Goal: Register for event/course

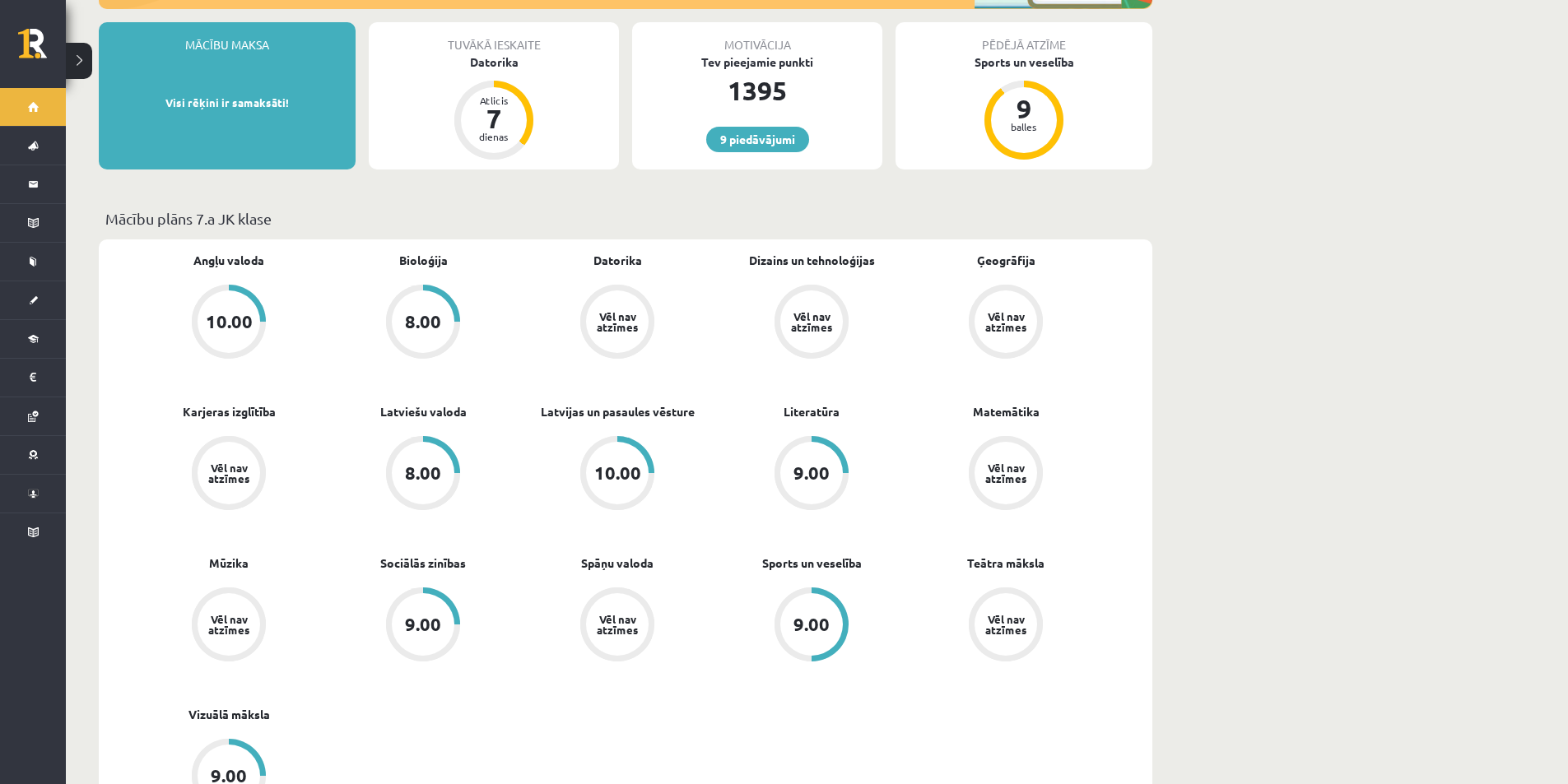
scroll to position [329, 0]
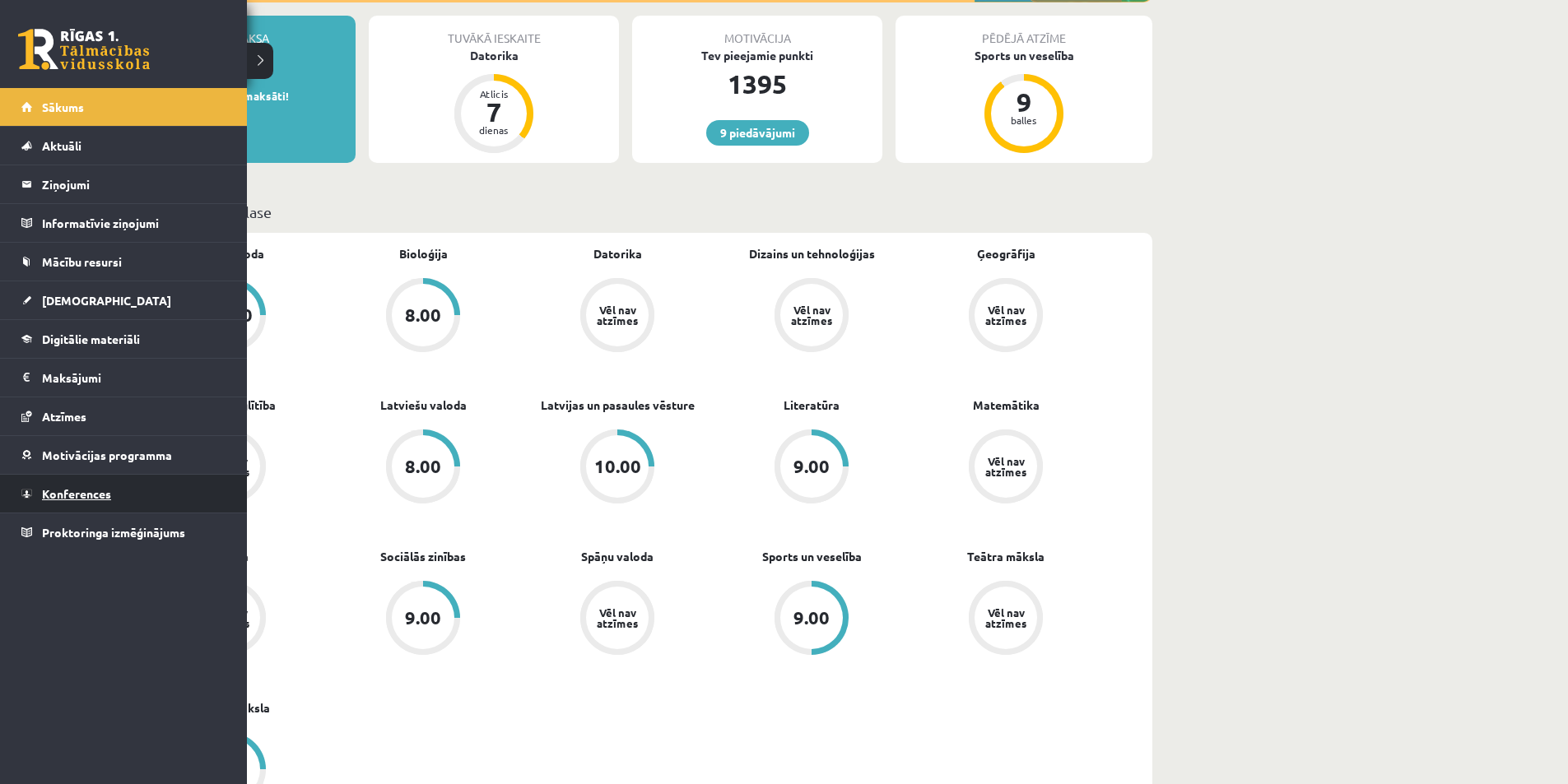
click at [91, 497] on span "Konferences" at bounding box center [77, 493] width 69 height 15
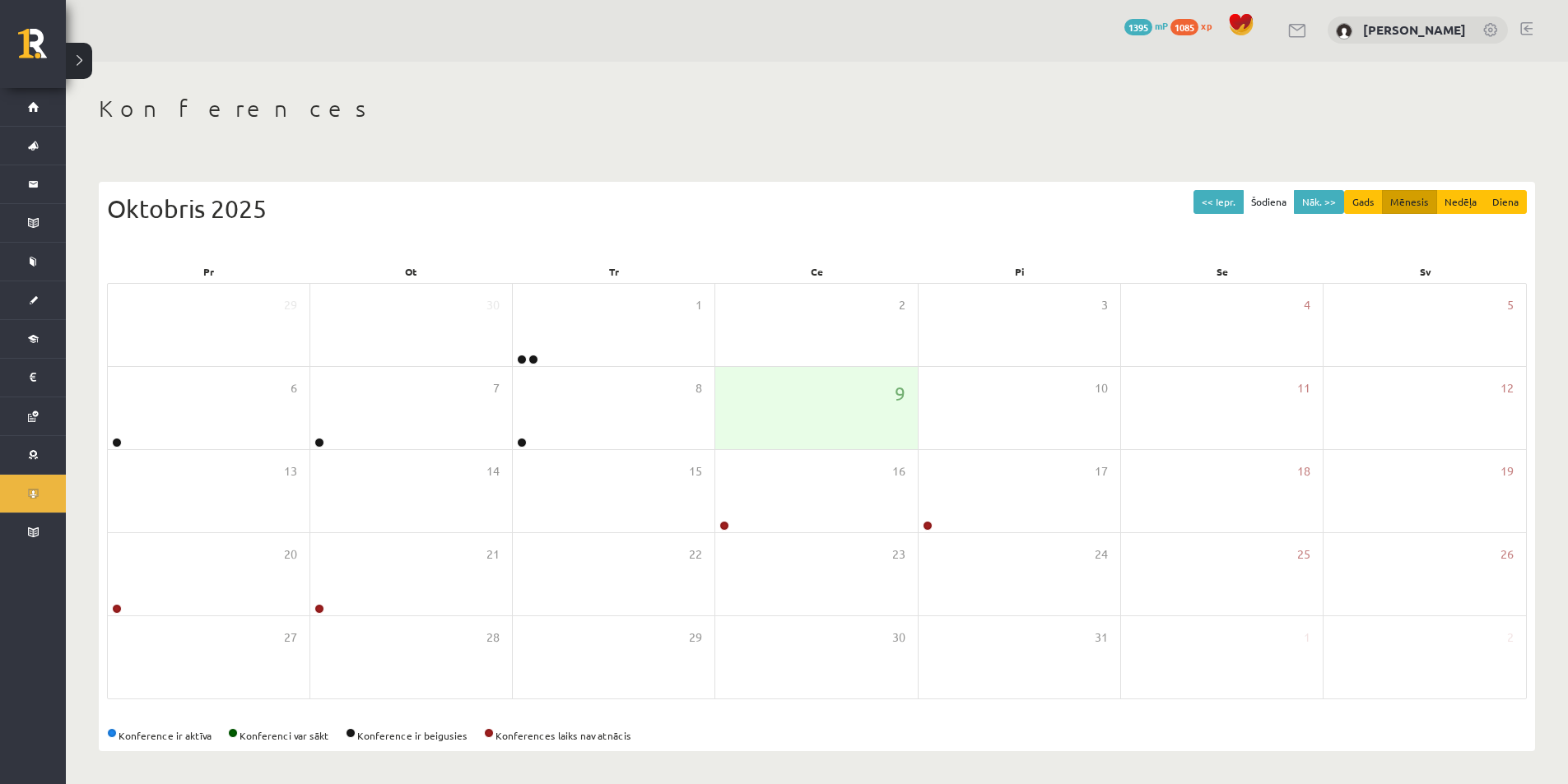
scroll to position [2, 0]
click at [1225, 195] on button "<< Iepr." at bounding box center [1218, 202] width 50 height 24
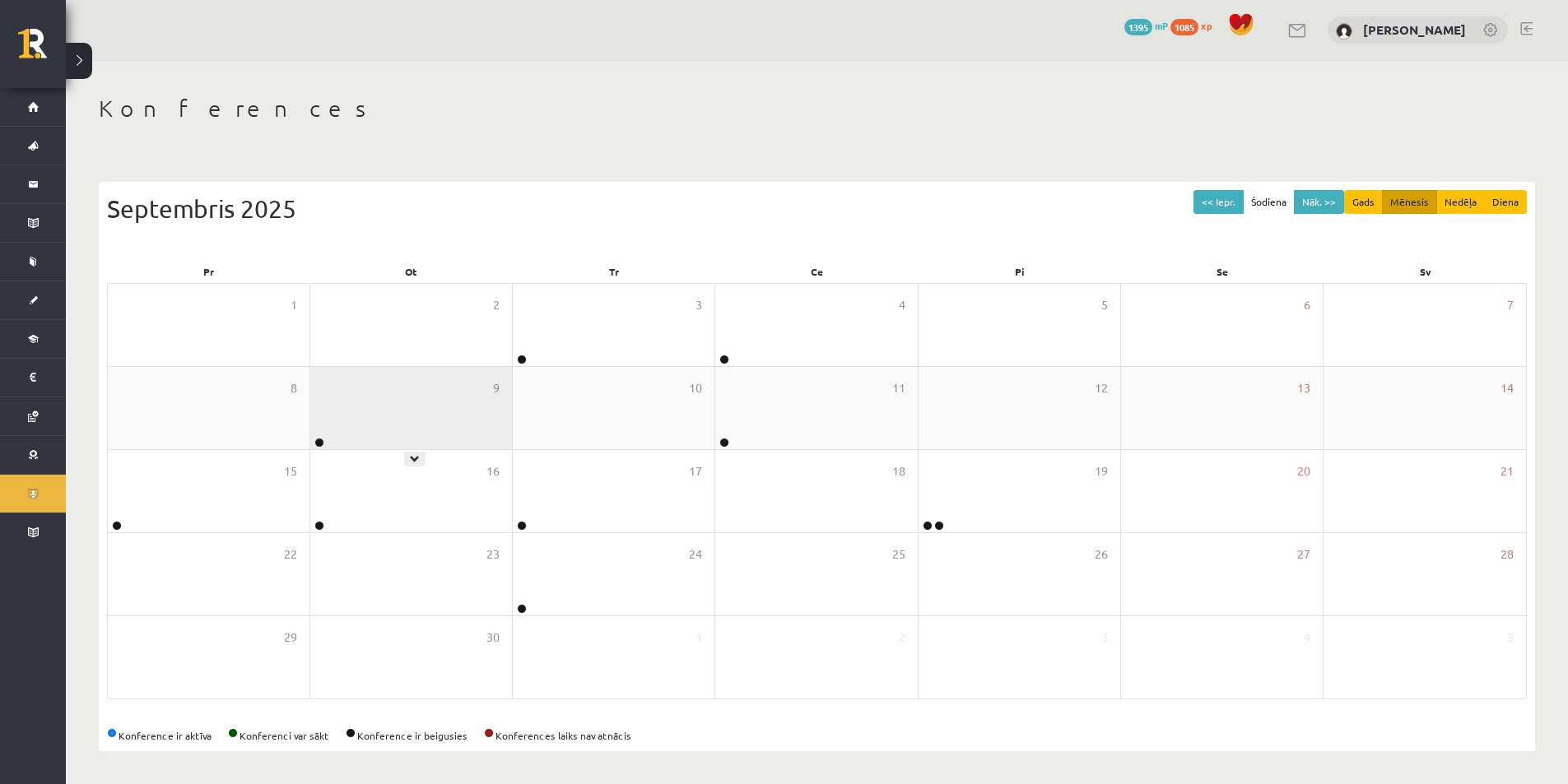
click at [323, 435] on div "9" at bounding box center [411, 408] width 202 height 82
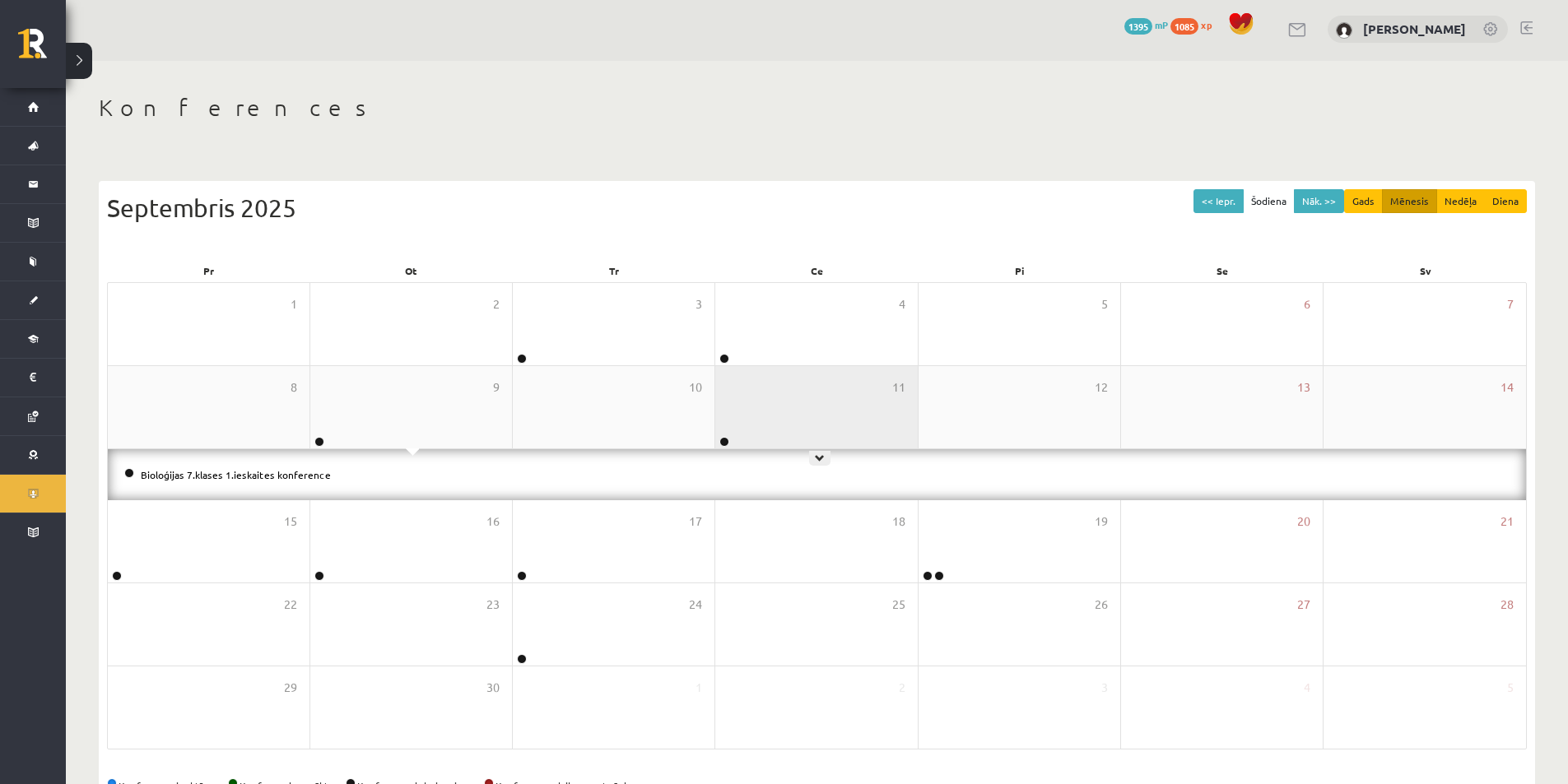
click at [796, 426] on div "11" at bounding box center [816, 407] width 202 height 82
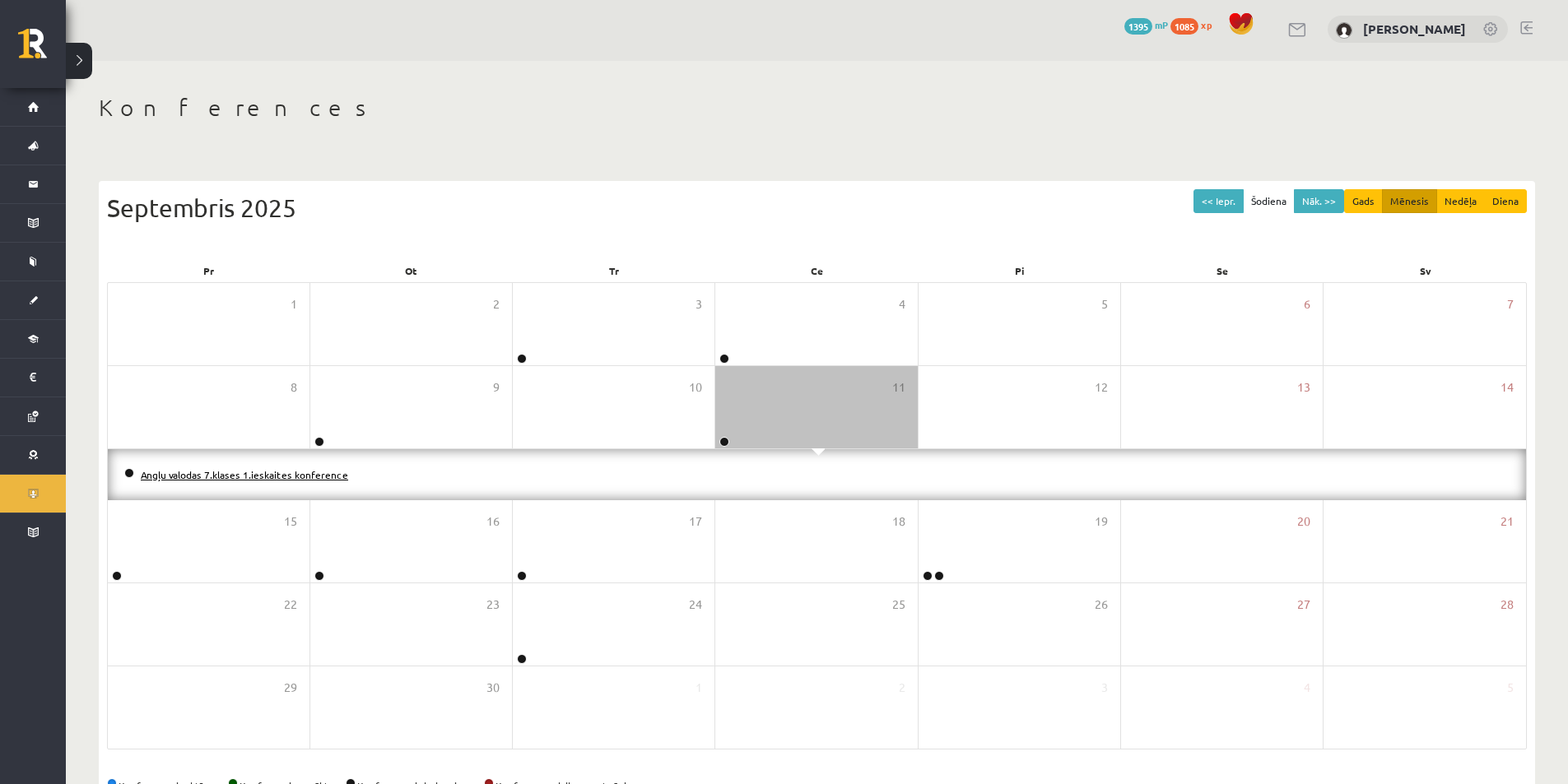
click at [294, 472] on link "Angļu valodas 7.klases 1.ieskaites konference" at bounding box center [245, 474] width 208 height 13
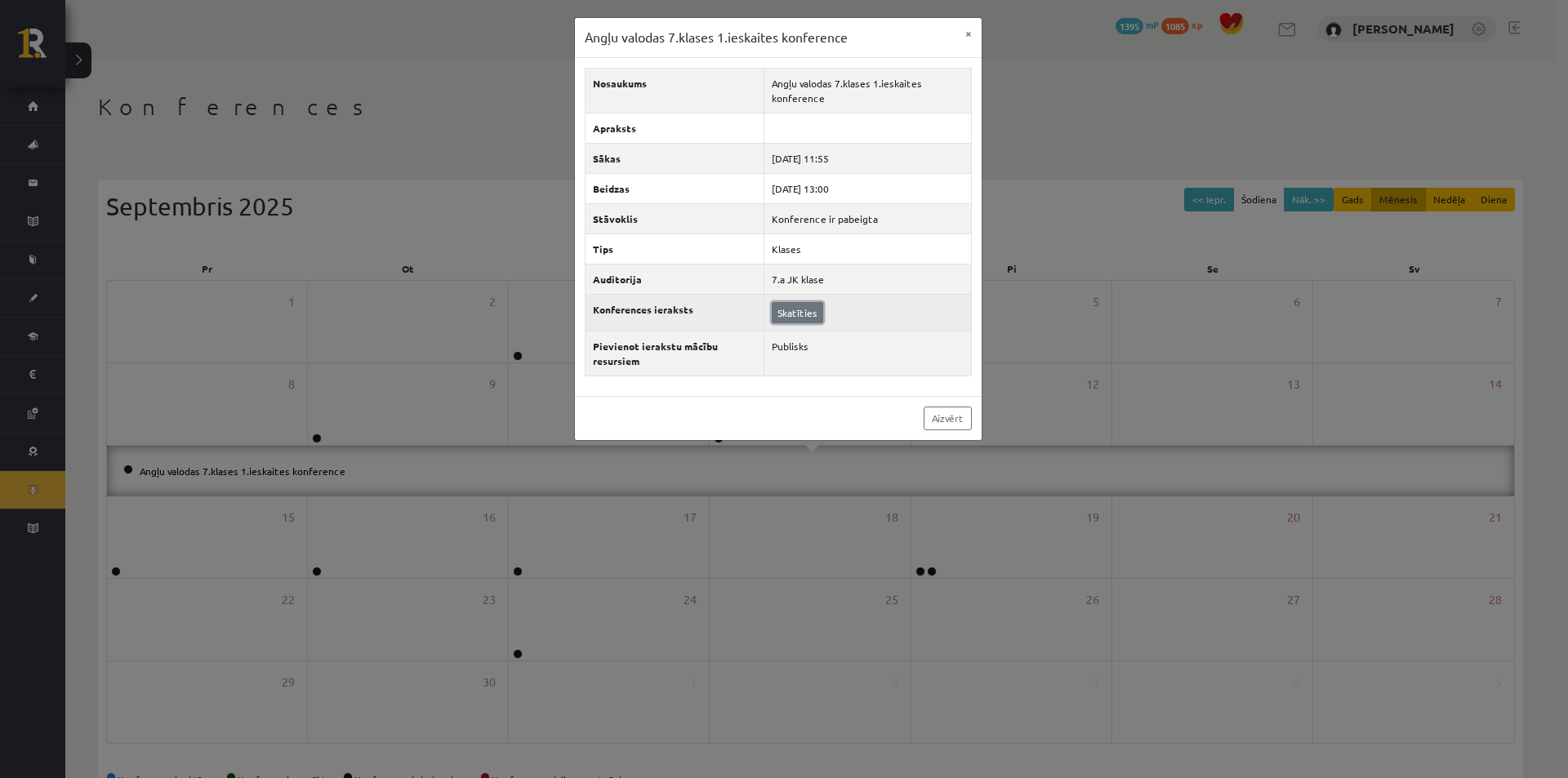
click at [808, 310] on link "Skatīties" at bounding box center [797, 313] width 52 height 21
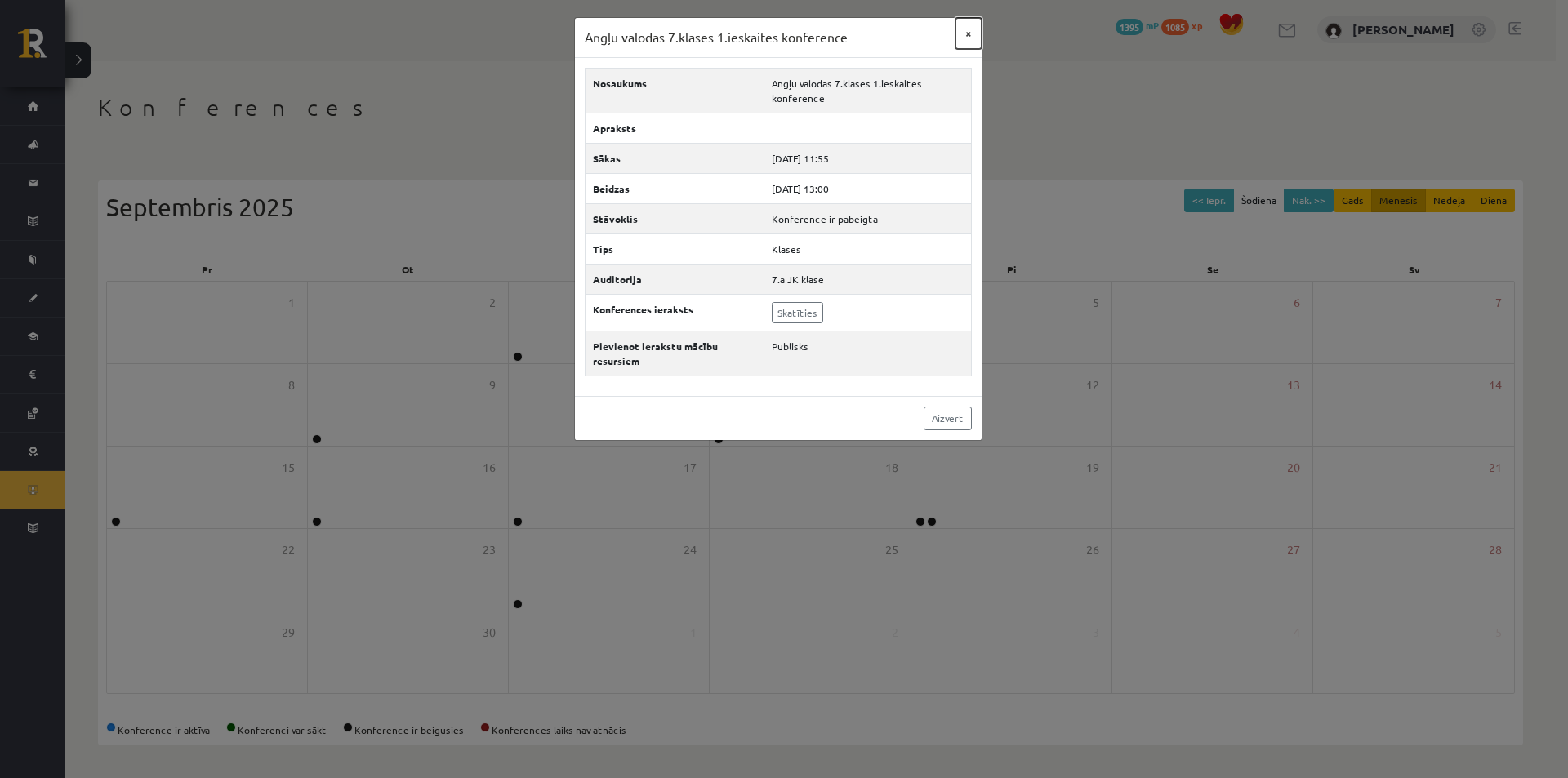
click at [964, 29] on button "×" at bounding box center [969, 34] width 26 height 31
